Goal: Task Accomplishment & Management: Complete application form

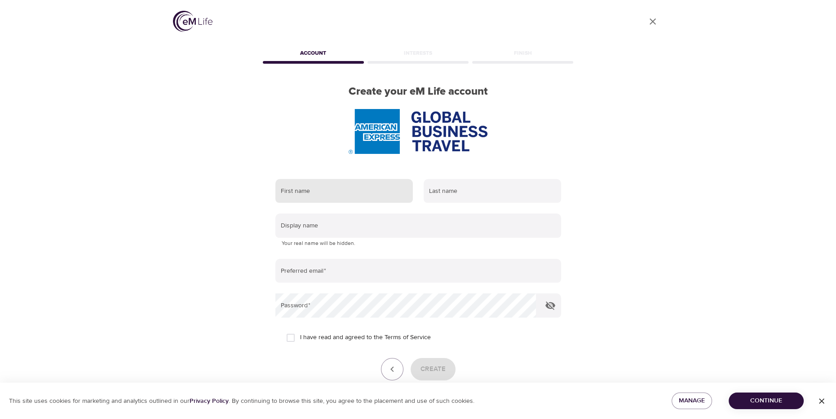
click at [319, 192] on input "text" at bounding box center [343, 191] width 137 height 24
click at [317, 194] on input "text" at bounding box center [343, 191] width 137 height 24
type input "[PERSON_NAME]"
type input "[PERSON_NAME][EMAIL_ADDRESS][DOMAIN_NAME]"
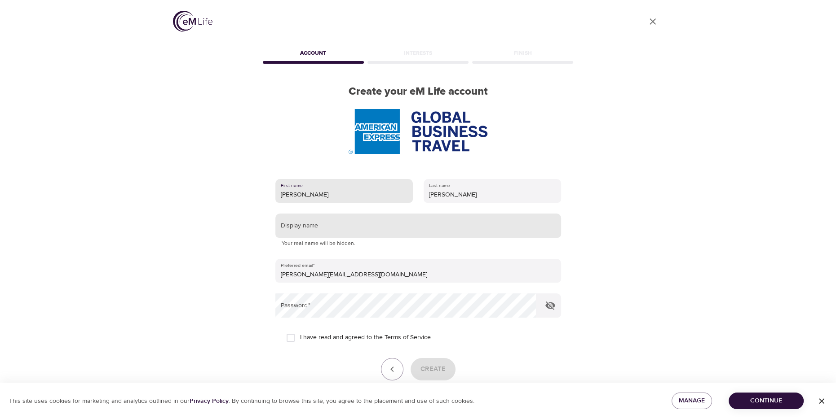
click at [312, 228] on input "text" at bounding box center [418, 226] width 286 height 24
type input "r"
type input "ROSE"
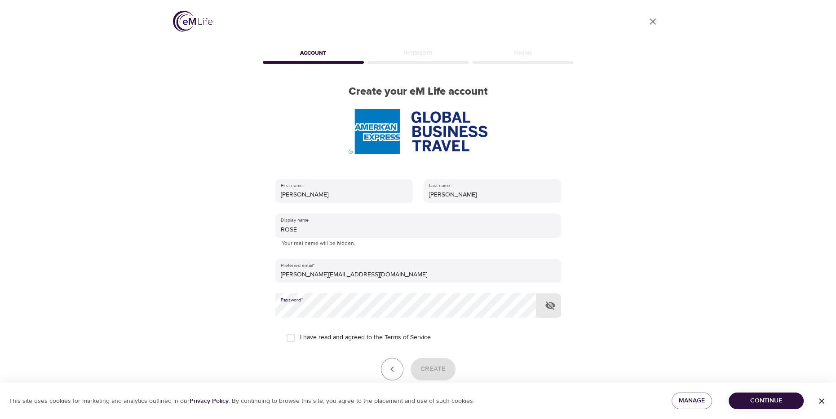
click at [546, 307] on icon "button" at bounding box center [550, 305] width 11 height 11
click at [294, 338] on input "I have read and agreed to the Terms of Service" at bounding box center [290, 338] width 19 height 19
checkbox input "true"
click at [432, 365] on span "Create" at bounding box center [432, 370] width 25 height 12
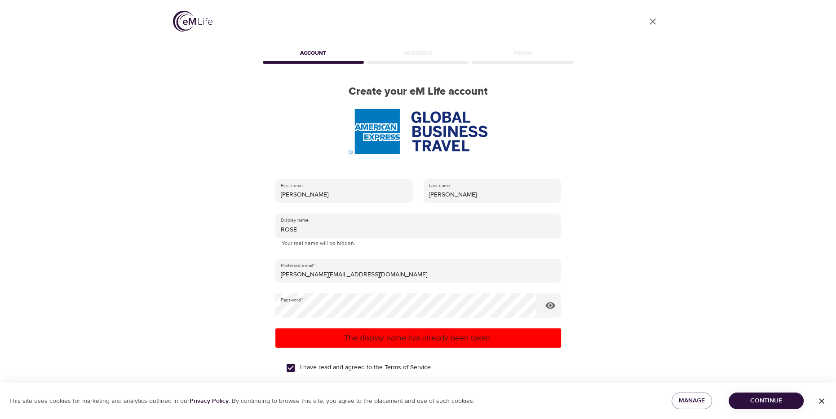
click at [448, 293] on form "First name Lynne Last name Curnow Display name ROSE Your real name will be hidd…" at bounding box center [418, 305] width 286 height 262
click at [306, 231] on input "ROSE" at bounding box center [418, 226] width 286 height 24
type input "R"
type input "LYNNEROSE"
click at [635, 226] on div "User Profile Account Interests Finish Create your eM Life account First name Ly…" at bounding box center [418, 209] width 512 height 419
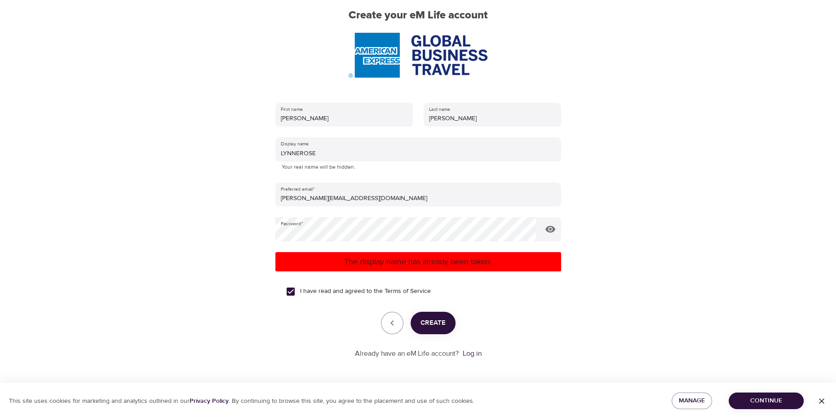
click at [427, 321] on span "Create" at bounding box center [432, 323] width 25 height 12
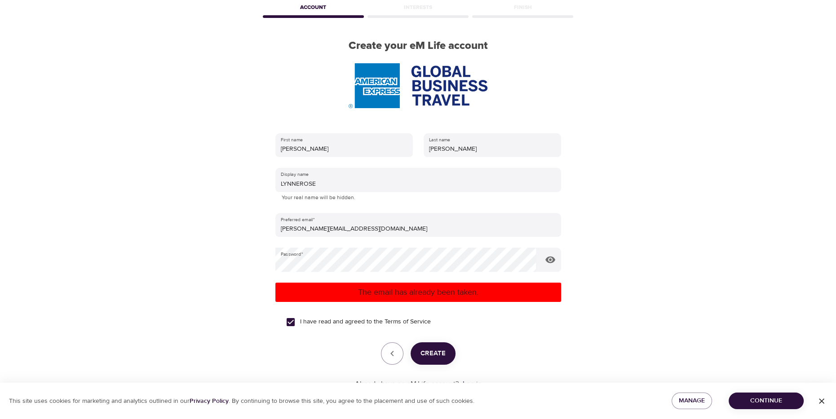
scroll to position [76, 0]
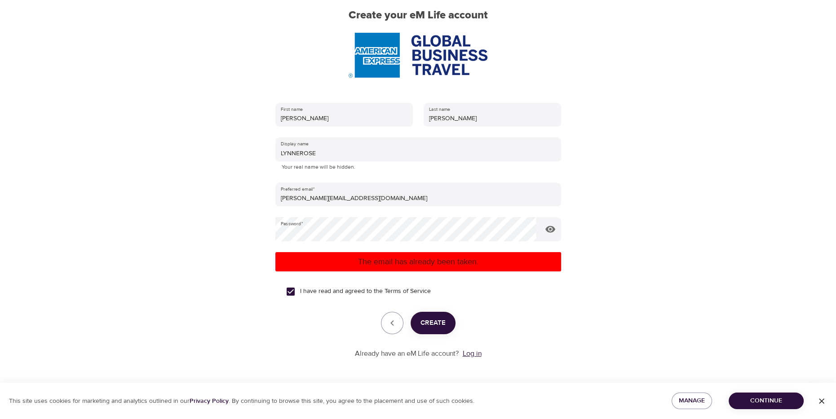
click at [471, 350] on link "Log in" at bounding box center [471, 353] width 19 height 9
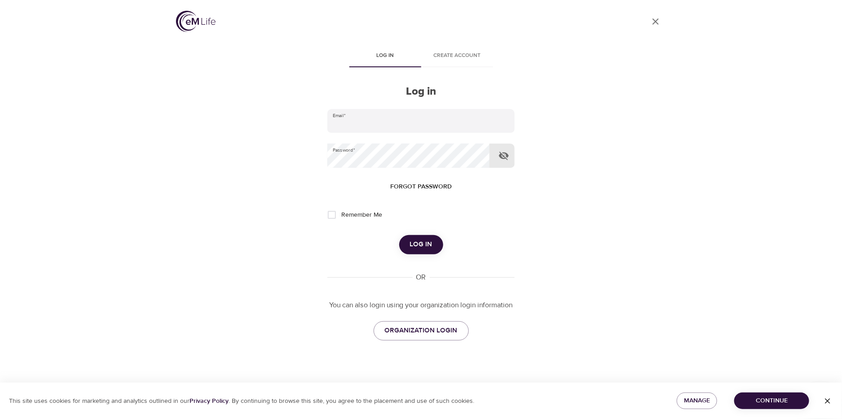
type input "[PERSON_NAME][EMAIL_ADDRESS][DOMAIN_NAME]"
click at [506, 152] on icon "button" at bounding box center [503, 155] width 11 height 11
click at [419, 244] on span "Log in" at bounding box center [421, 245] width 22 height 12
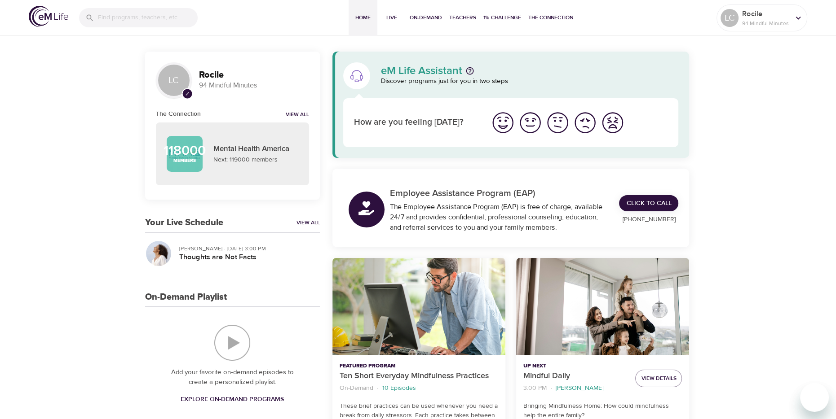
click at [537, 122] on img "I'm feeling good" at bounding box center [530, 122] width 25 height 25
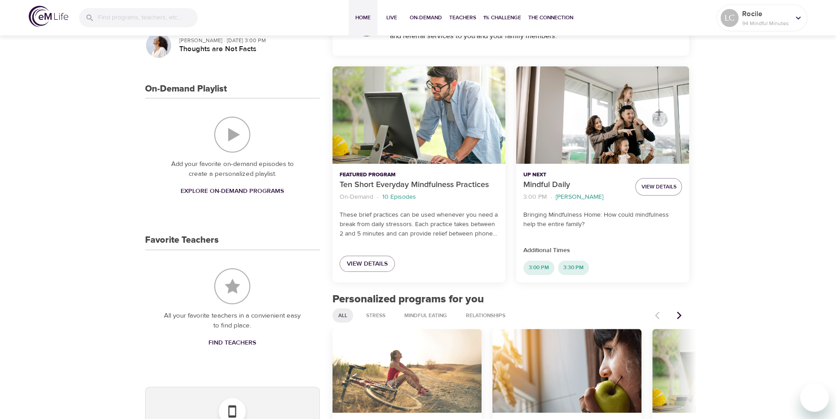
scroll to position [269, 0]
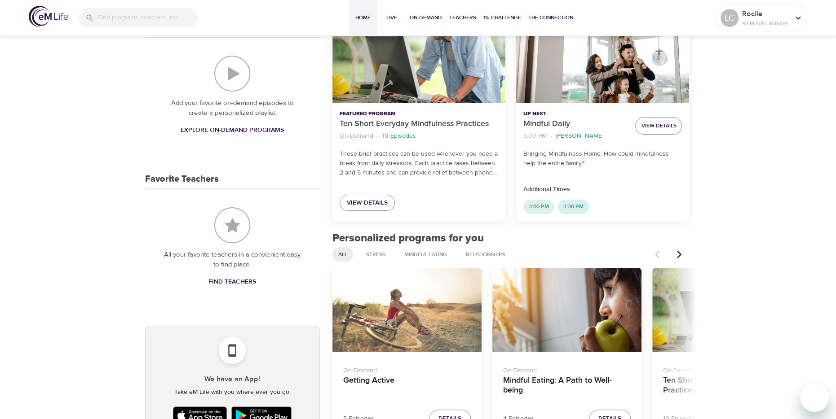
click at [574, 210] on span "3:30 PM" at bounding box center [573, 207] width 31 height 8
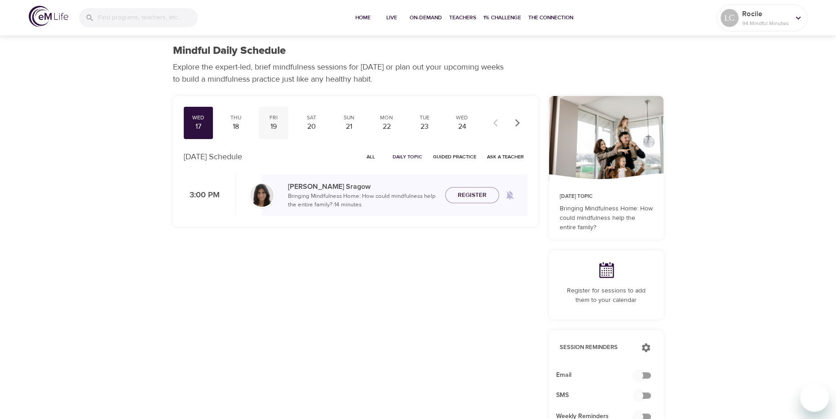
click at [278, 125] on div "19" at bounding box center [273, 127] width 22 height 10
